Goal: Find specific page/section: Find specific page/section

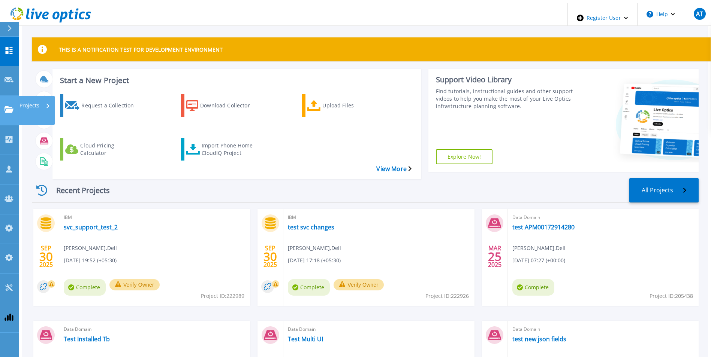
click at [5, 106] on icon at bounding box center [8, 109] width 9 height 6
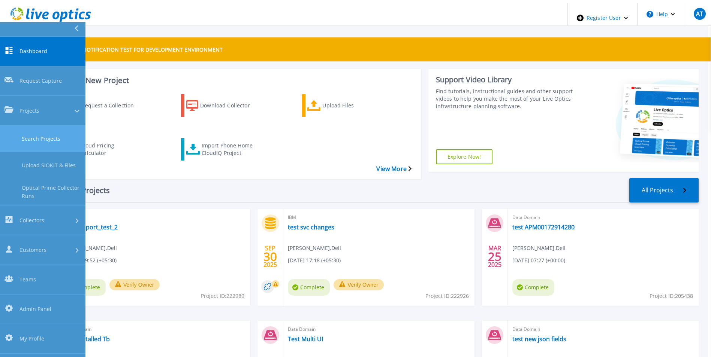
click at [19, 126] on link "Search Projects" at bounding box center [42, 139] width 85 height 27
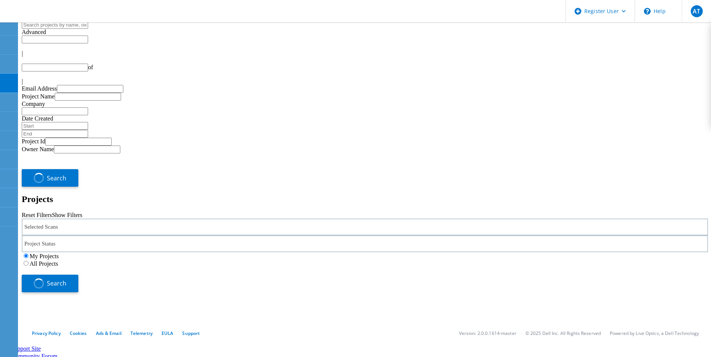
type input "1"
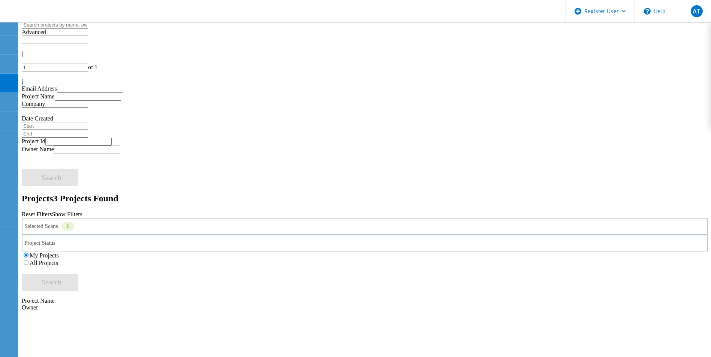
click at [58, 260] on label "All Projects" at bounding box center [44, 263] width 28 height 6
click at [28, 260] on input "All Projects" at bounding box center [26, 262] width 5 height 5
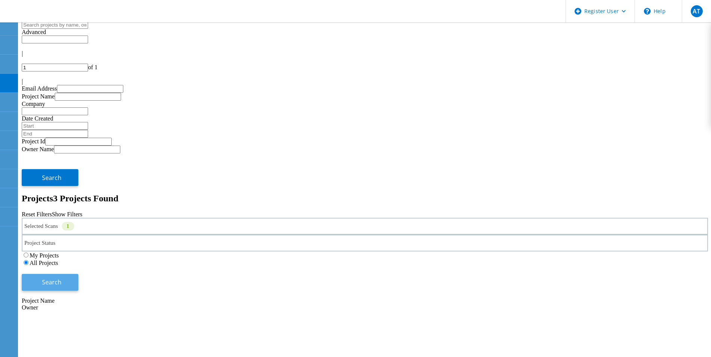
click at [78, 274] on button "Search" at bounding box center [50, 282] width 57 height 17
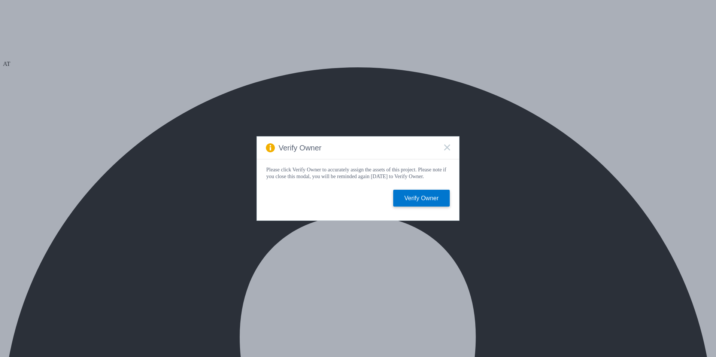
click at [448, 148] on icon at bounding box center [447, 148] width 6 height 6
